Goal: Book appointment/travel/reservation

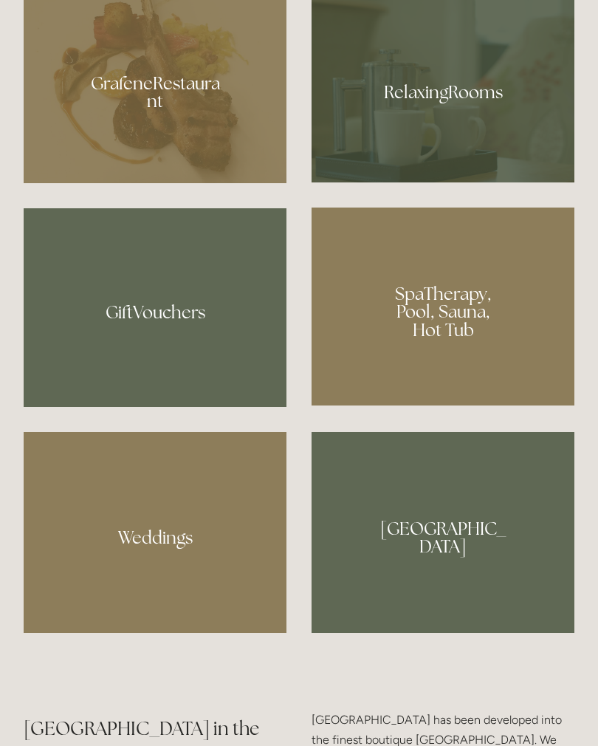
scroll to position [1130, 0]
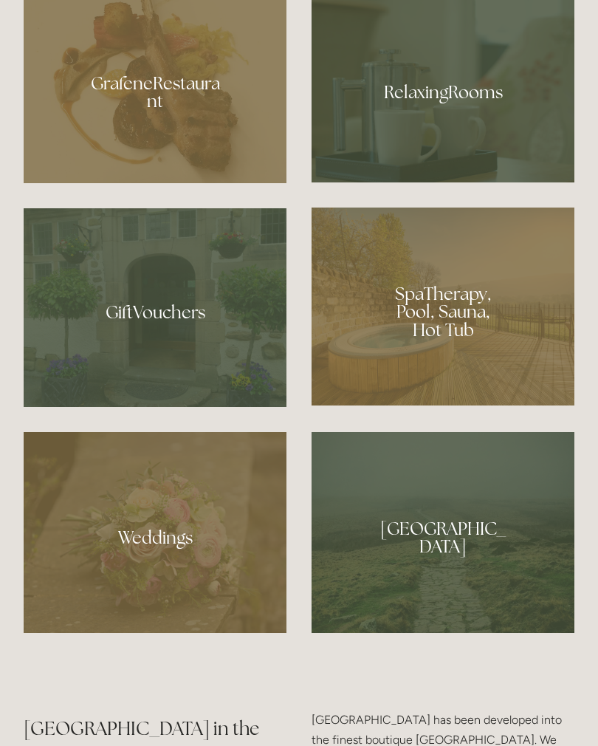
click at [458, 360] on div at bounding box center [443, 306] width 263 height 198
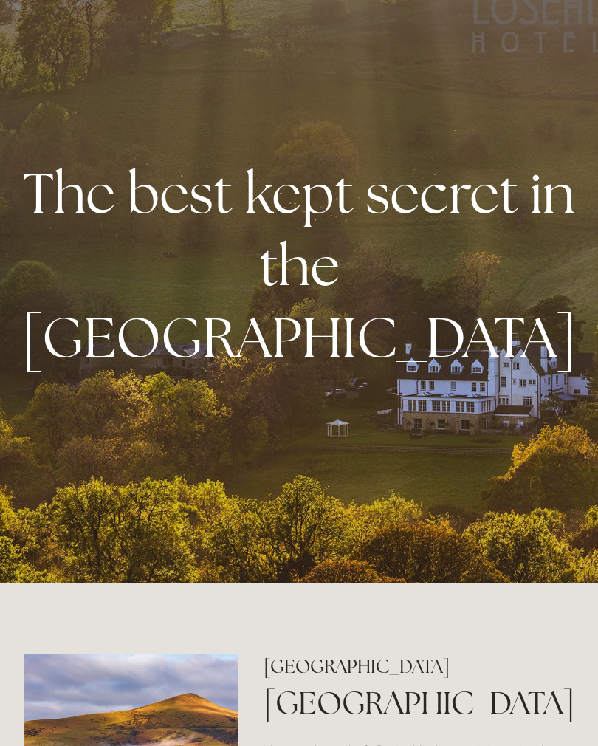
scroll to position [0, 0]
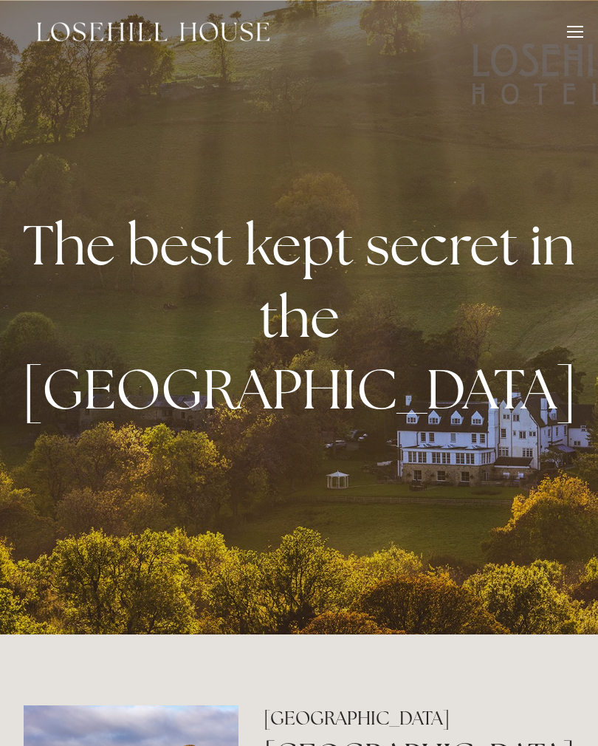
click at [574, 30] on div at bounding box center [575, 34] width 16 height 16
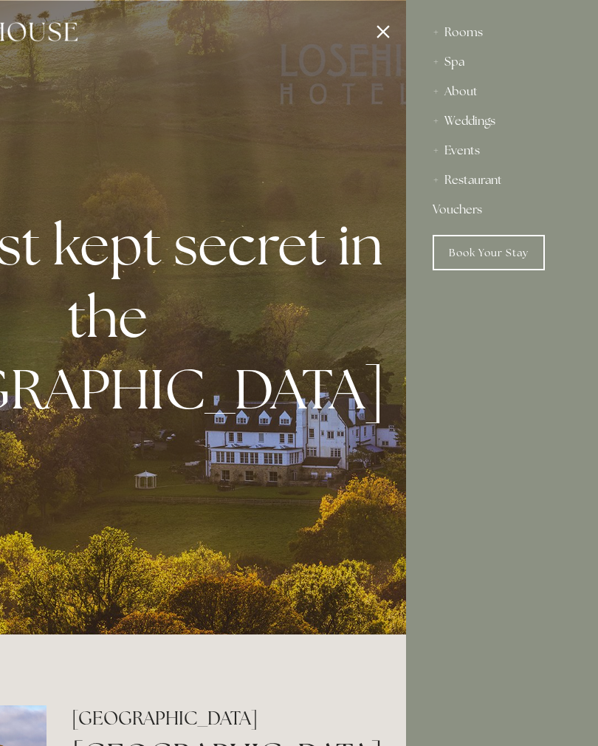
click at [463, 34] on div "Rooms" at bounding box center [502, 33] width 139 height 30
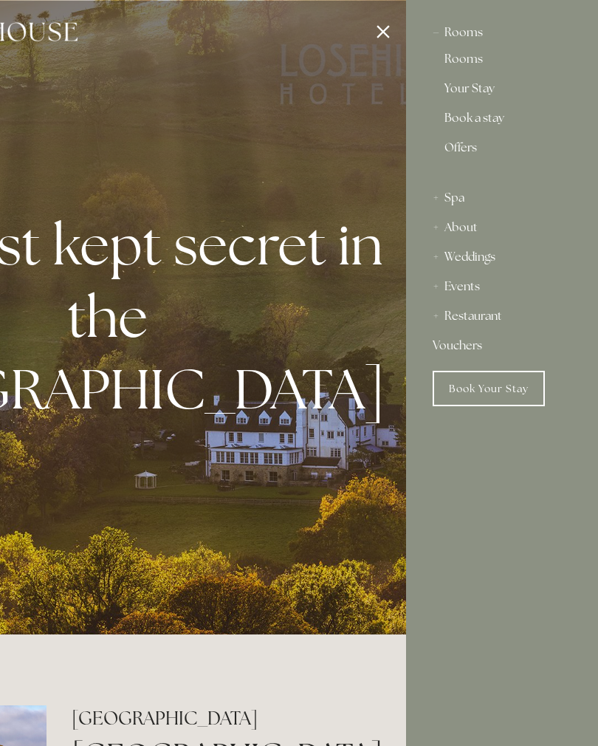
click at [472, 30] on div "Rooms" at bounding box center [502, 33] width 139 height 30
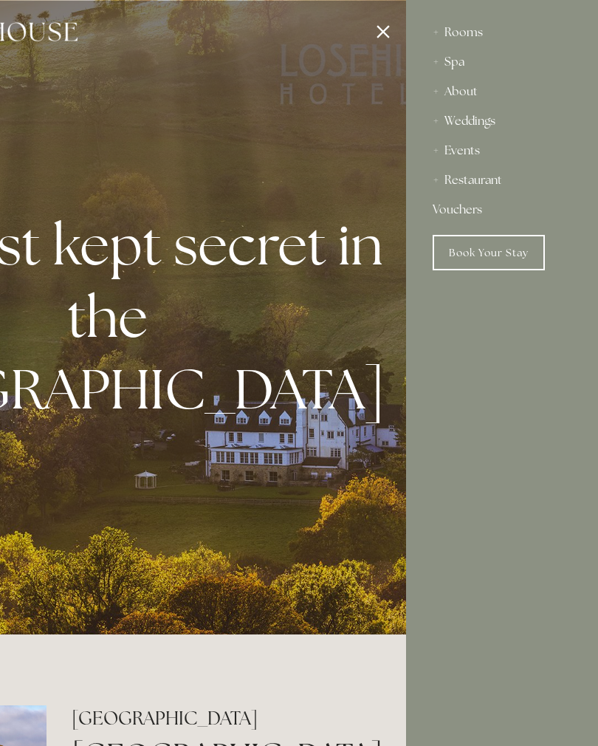
click at [464, 33] on div "Rooms" at bounding box center [502, 33] width 139 height 30
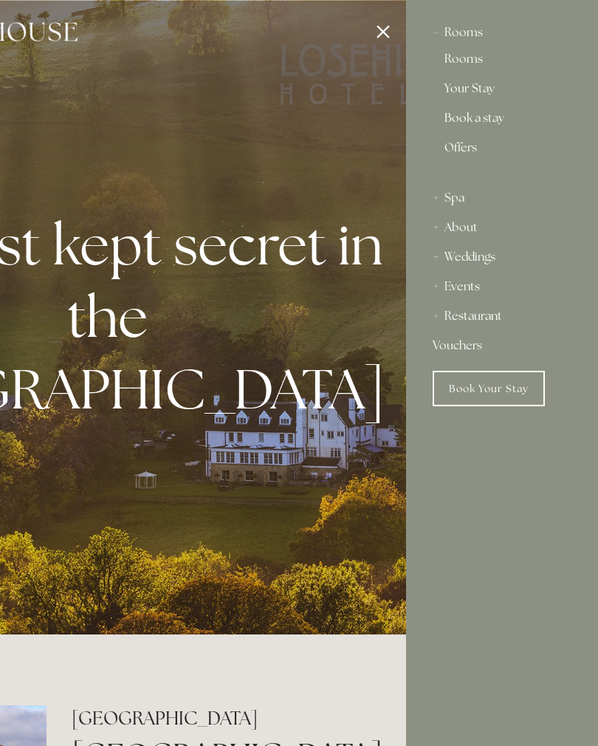
click at [465, 62] on link "Rooms" at bounding box center [501, 62] width 115 height 18
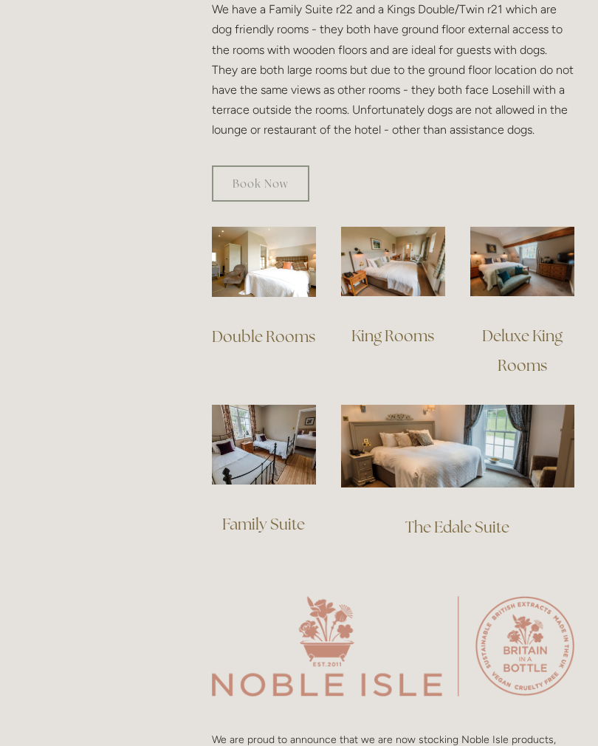
scroll to position [980, 0]
click at [398, 249] on img at bounding box center [393, 261] width 104 height 69
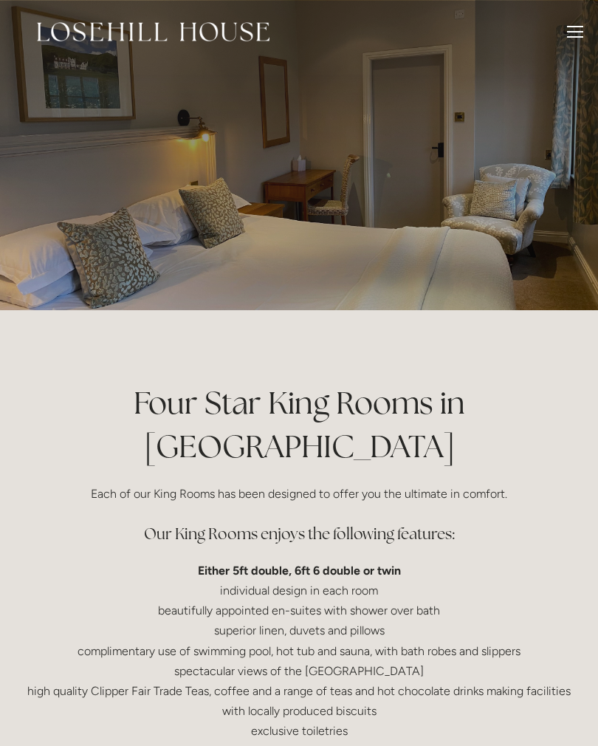
click at [455, 193] on div at bounding box center [299, 155] width 598 height 310
click at [470, 190] on div at bounding box center [299, 155] width 598 height 310
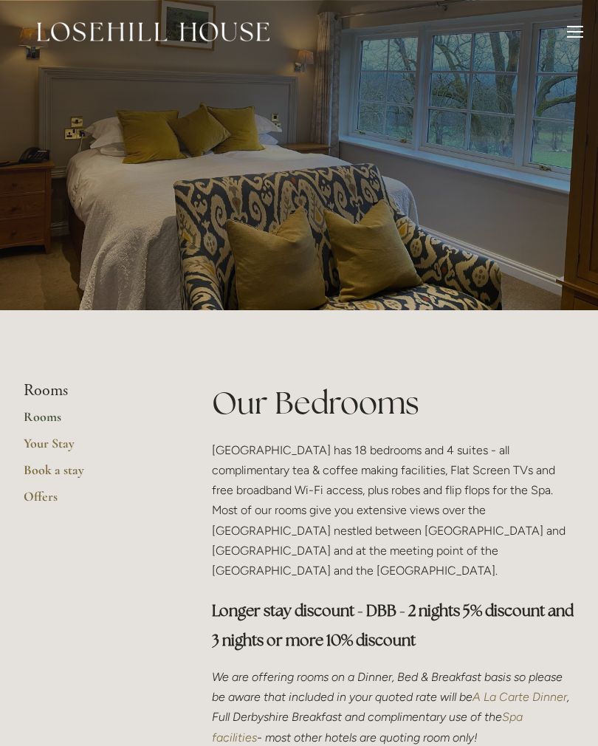
click at [52, 470] on link "Book a stay" at bounding box center [94, 474] width 141 height 27
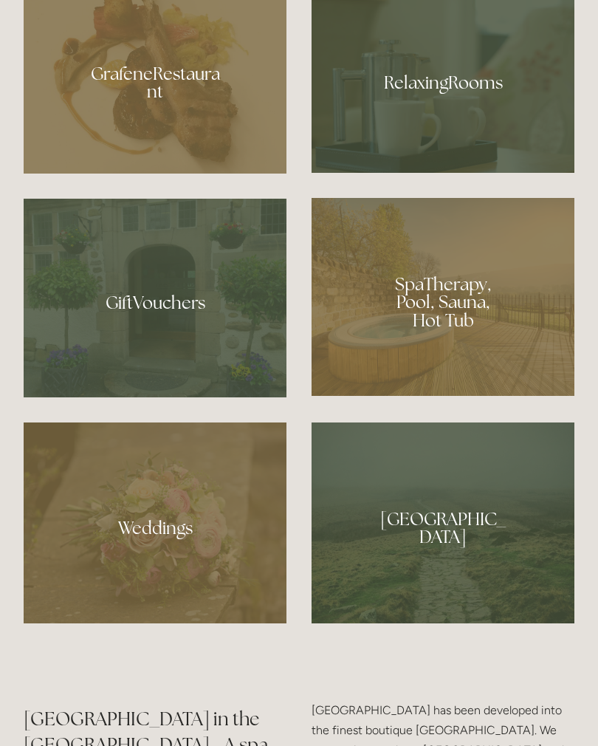
scroll to position [1134, 0]
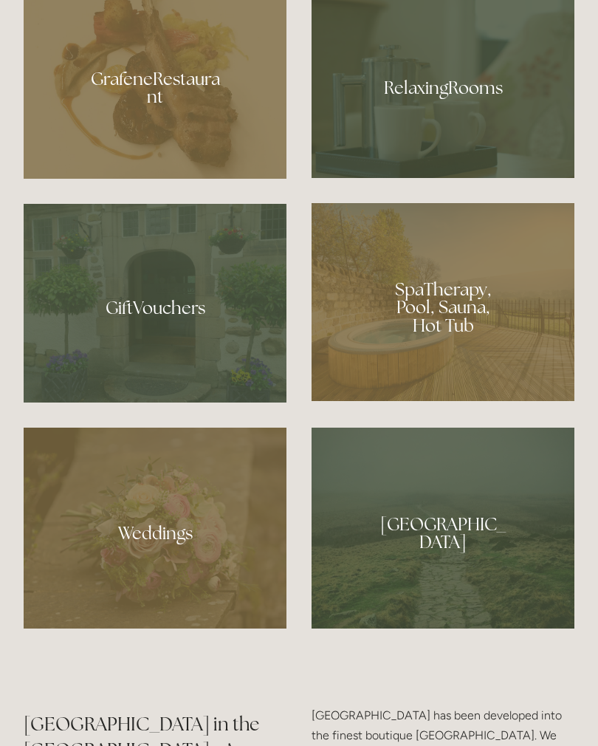
click at [441, 172] on div at bounding box center [443, 82] width 263 height 191
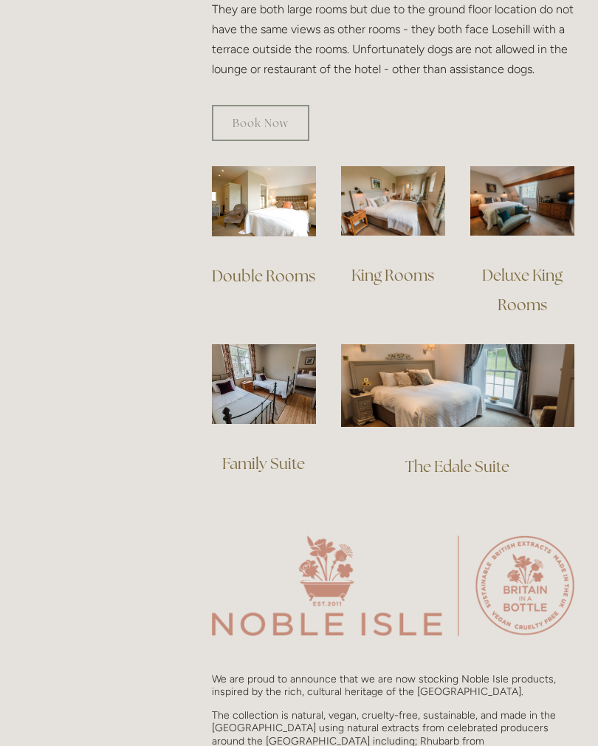
scroll to position [1042, 0]
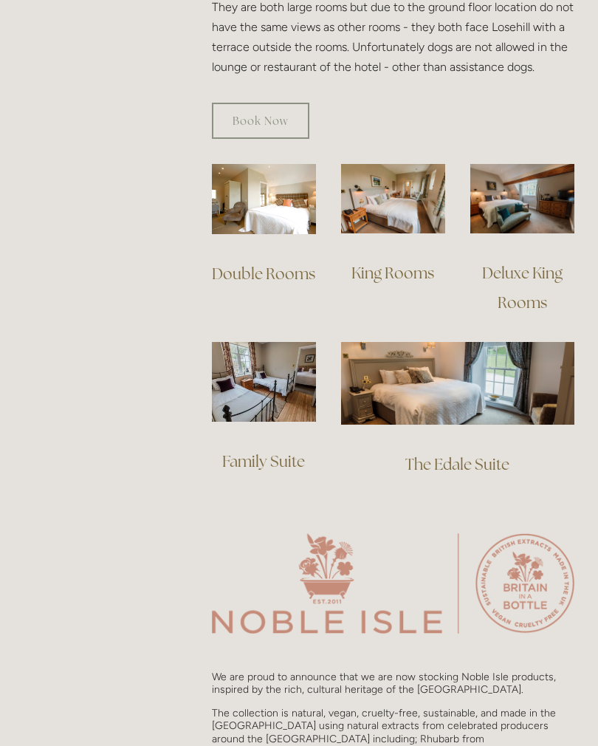
click at [393, 168] on img at bounding box center [393, 198] width 104 height 69
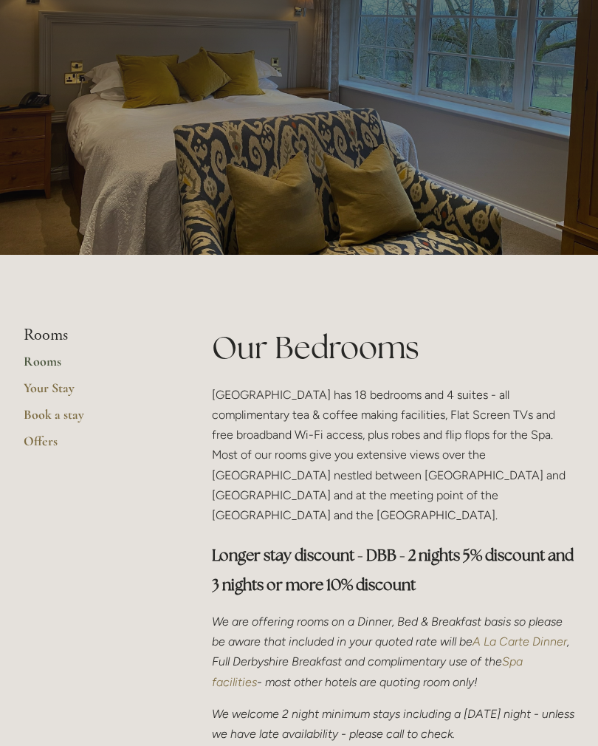
scroll to position [0, 0]
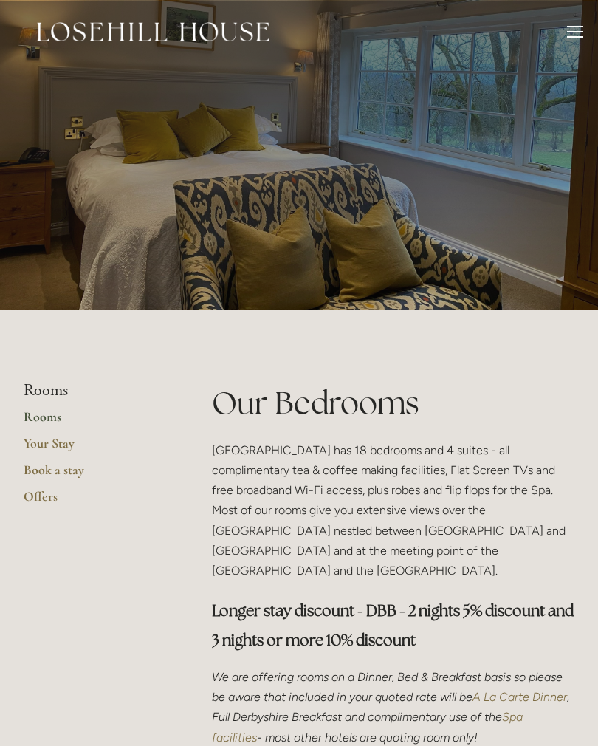
click at [577, 32] on div at bounding box center [575, 31] width 16 height 1
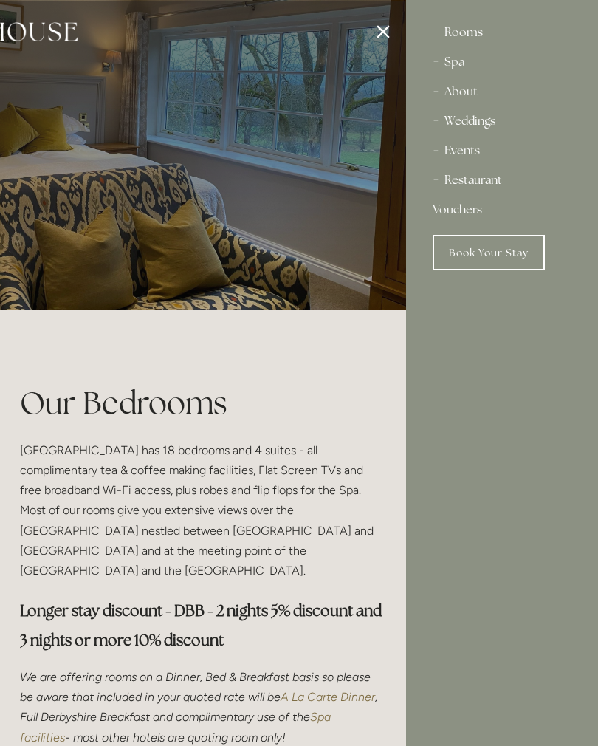
click at [466, 180] on div "Restaurant" at bounding box center [502, 180] width 139 height 30
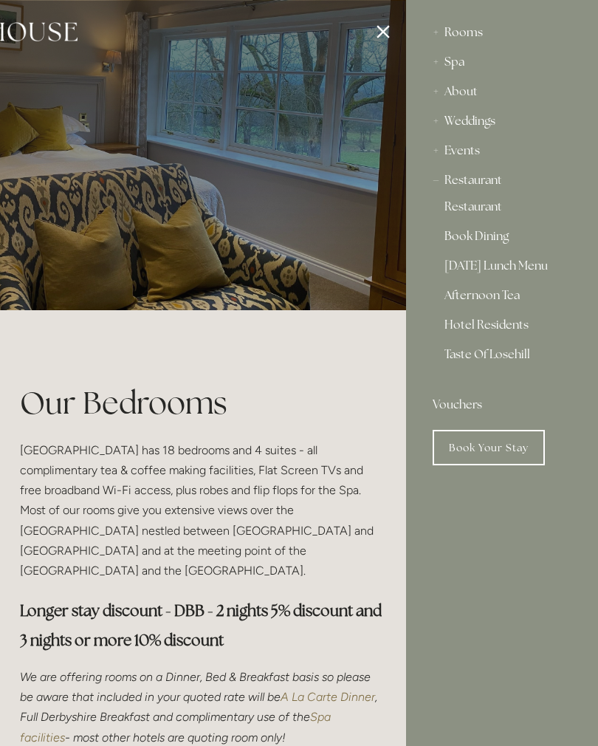
click at [499, 328] on link "Hotel Residents" at bounding box center [501, 328] width 115 height 18
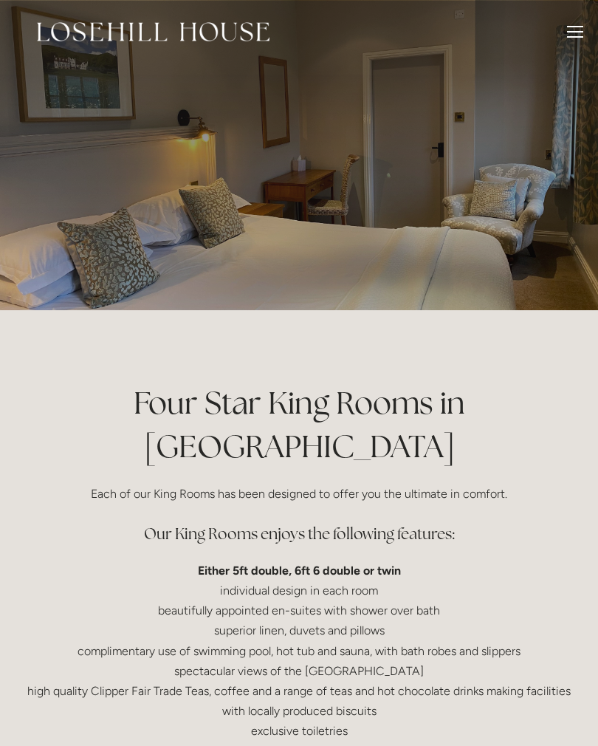
click at [448, 264] on div at bounding box center [299, 155] width 598 height 310
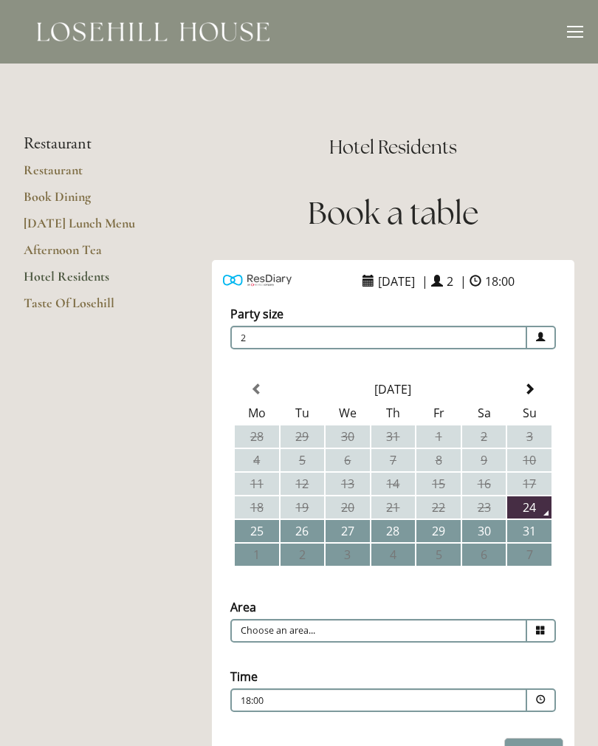
click at [44, 170] on link "Restaurant" at bounding box center [94, 175] width 141 height 27
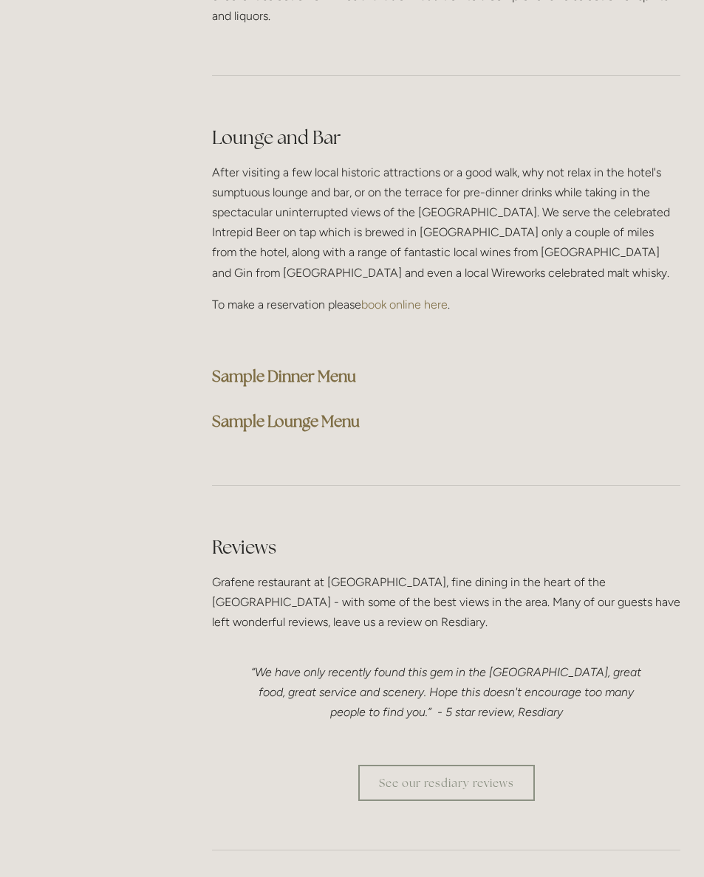
scroll to position [3707, 0]
click at [328, 366] on strong "Sample Dinner Menu" at bounding box center [284, 376] width 144 height 20
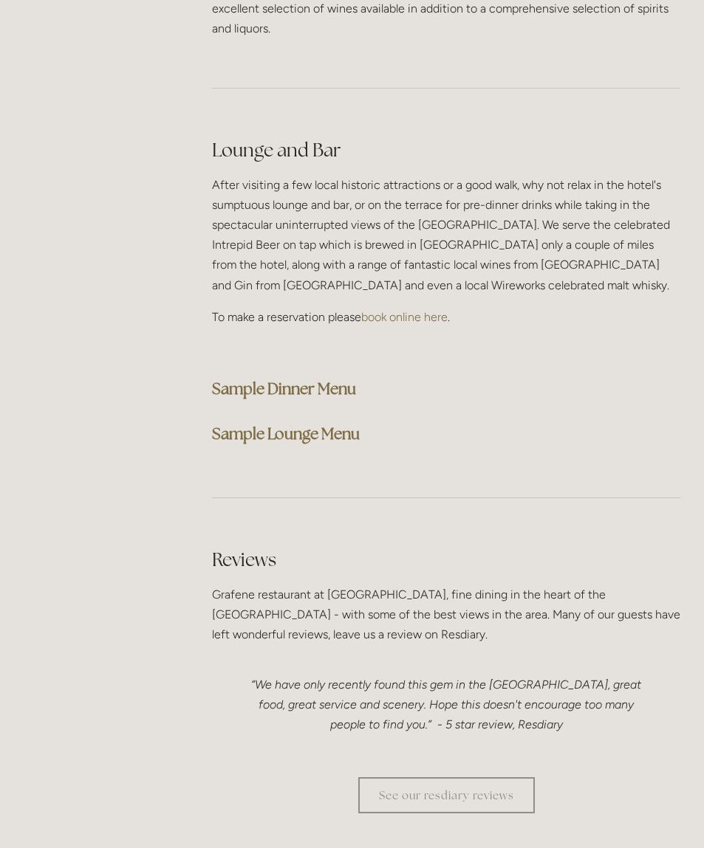
scroll to position [3681, 0]
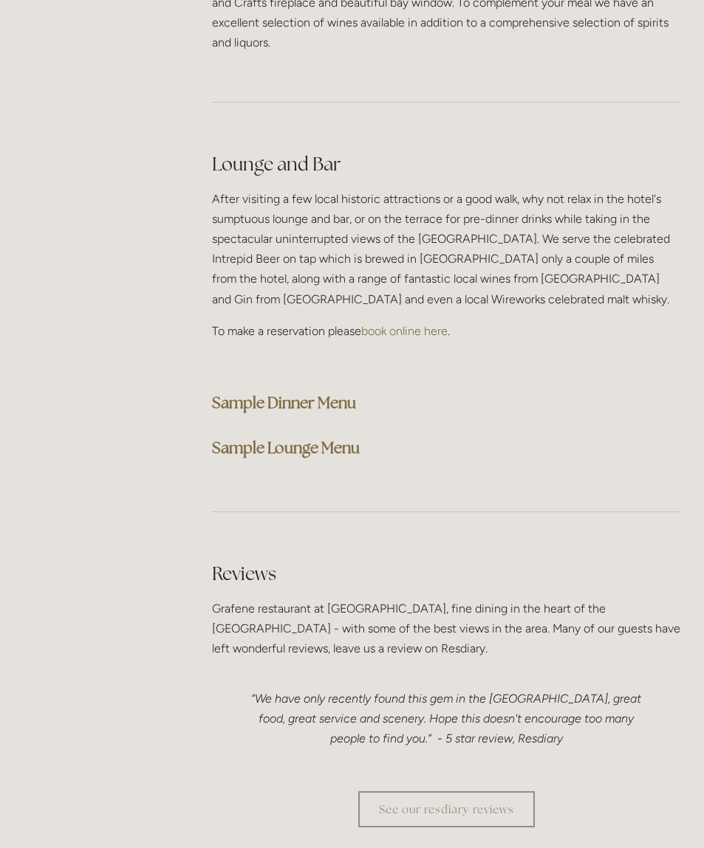
click at [312, 396] on strong "Sample Dinner Menu" at bounding box center [284, 403] width 144 height 20
